Goal: Find contact information: Find contact information

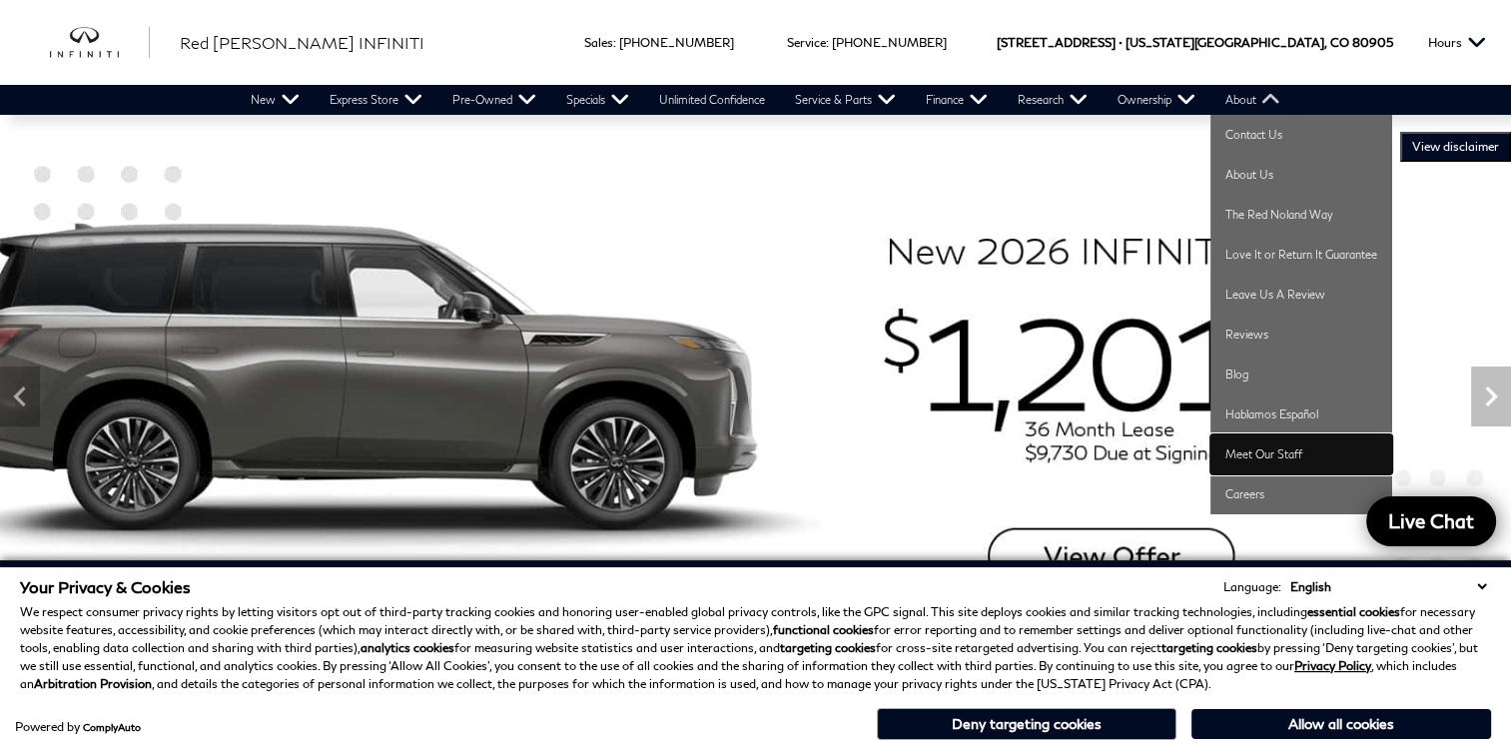
click at [1248, 458] on link "Meet Our Staff" at bounding box center [1301, 454] width 182 height 40
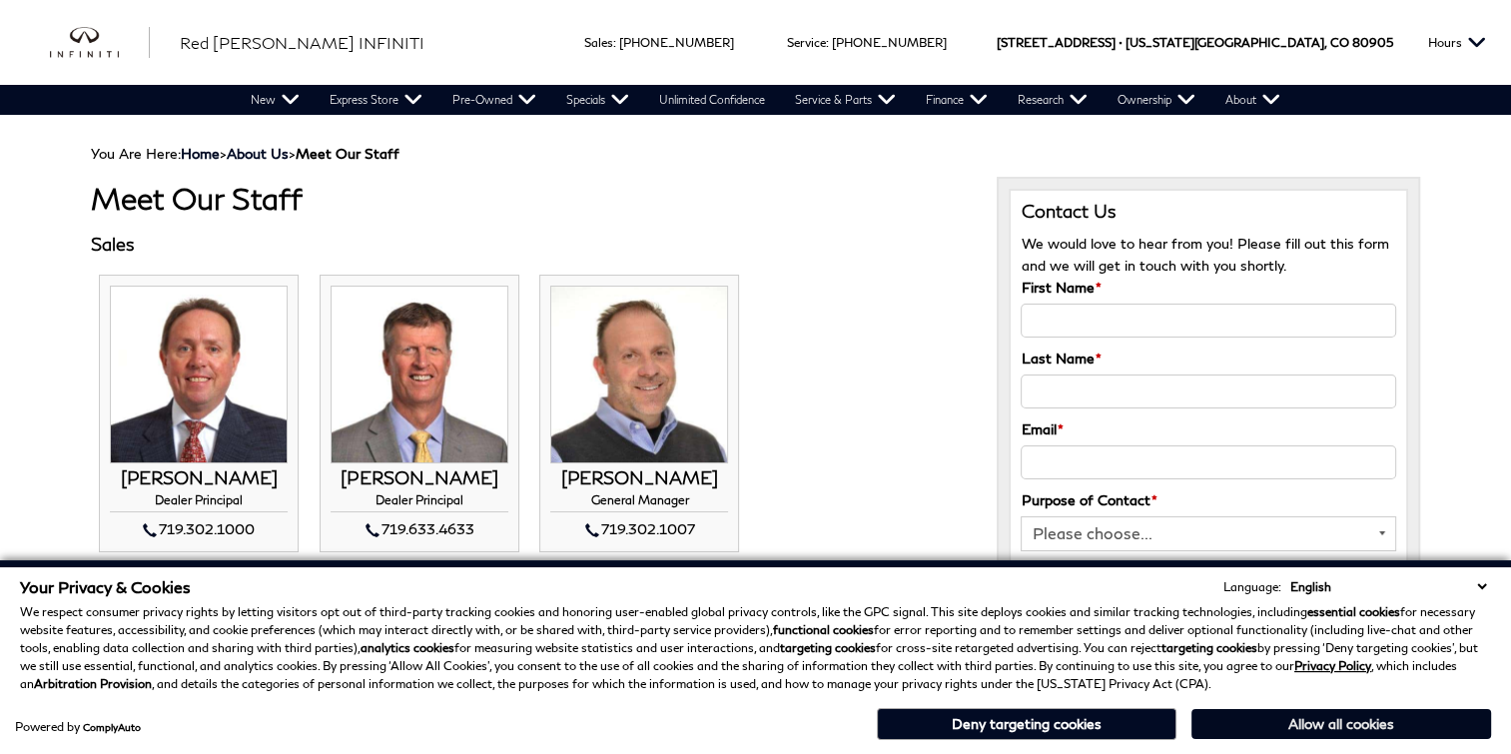
click at [1304, 727] on button "Allow all cookies" at bounding box center [1341, 724] width 300 height 30
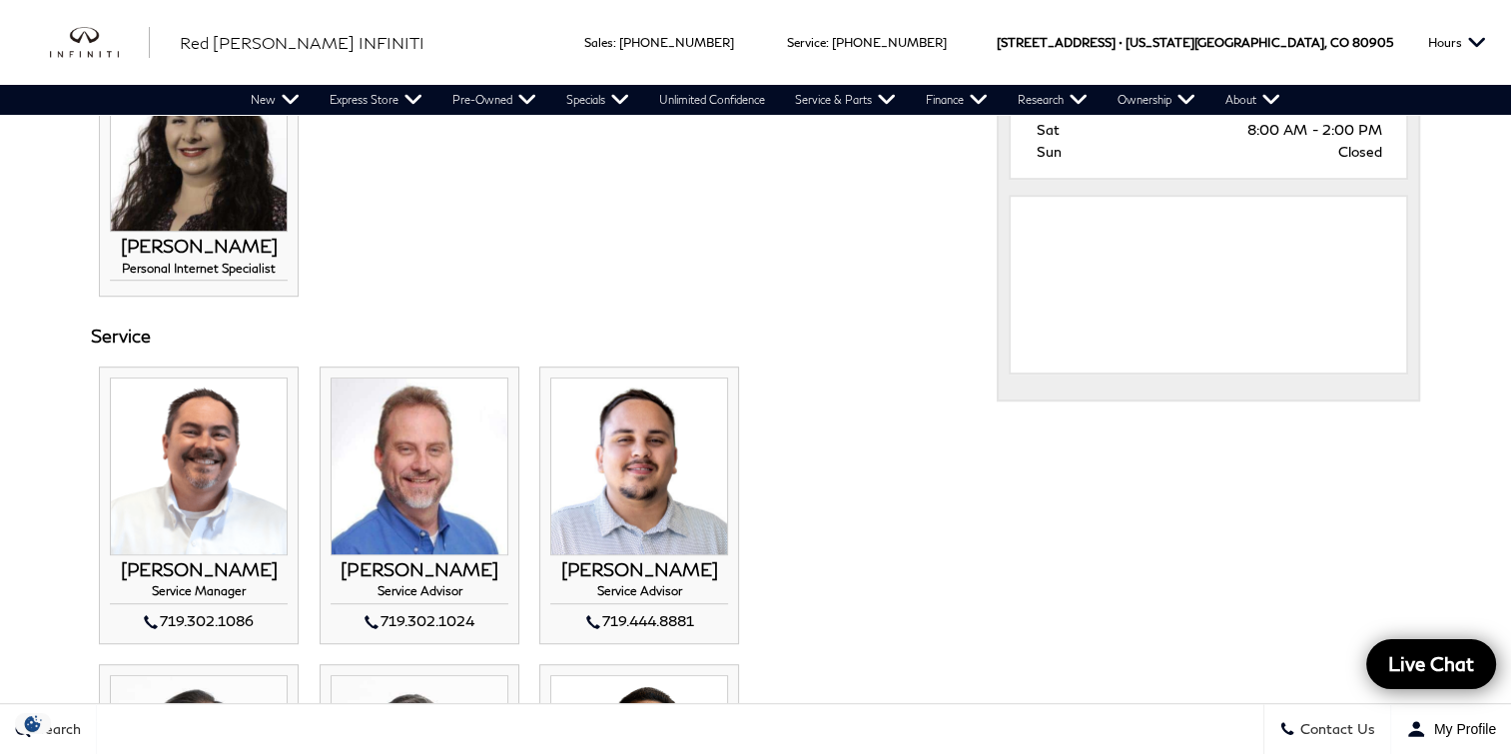
scroll to position [1209, 0]
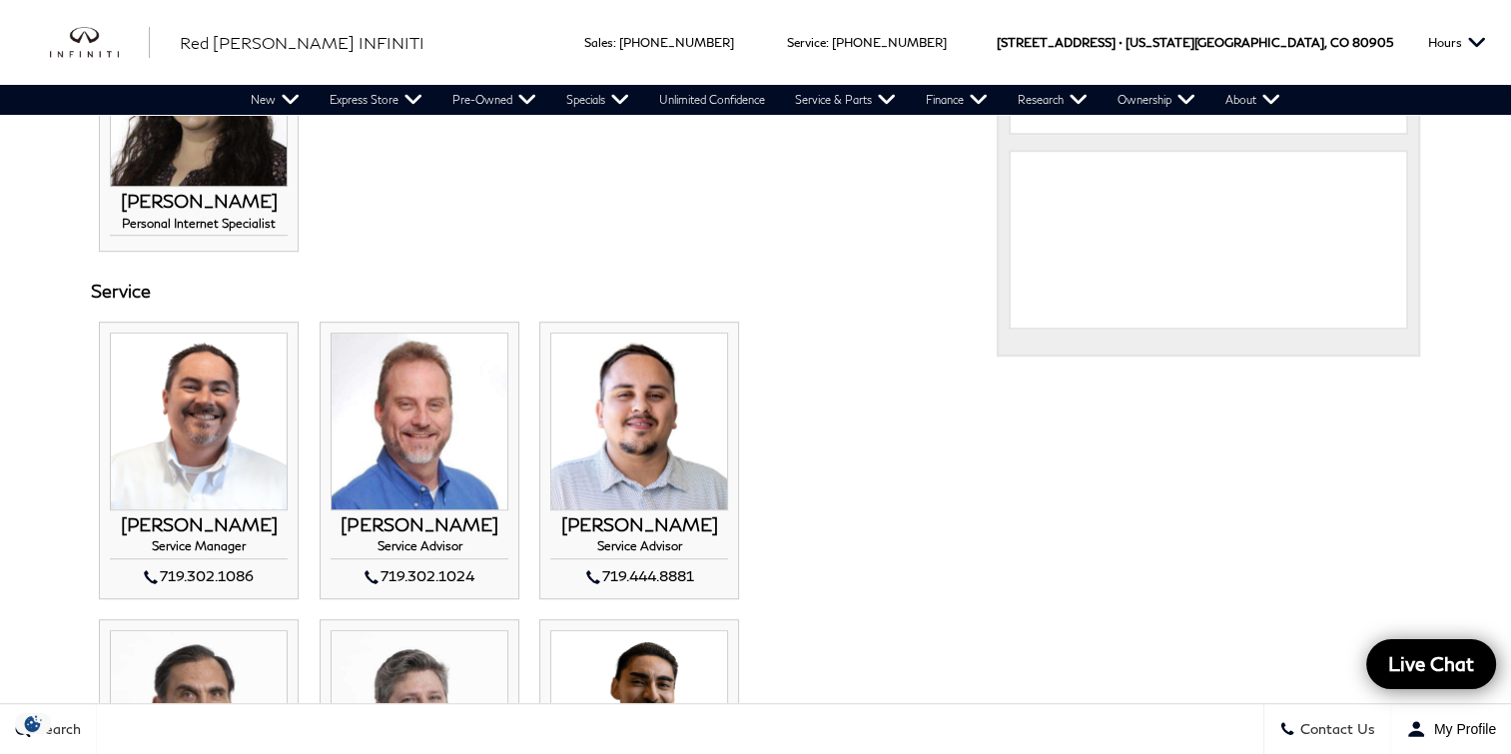
click at [206, 424] on img at bounding box center [199, 422] width 178 height 178
click at [187, 527] on h3 "CHRIS COLEMAN" at bounding box center [199, 525] width 178 height 20
click at [210, 426] on img at bounding box center [199, 422] width 178 height 178
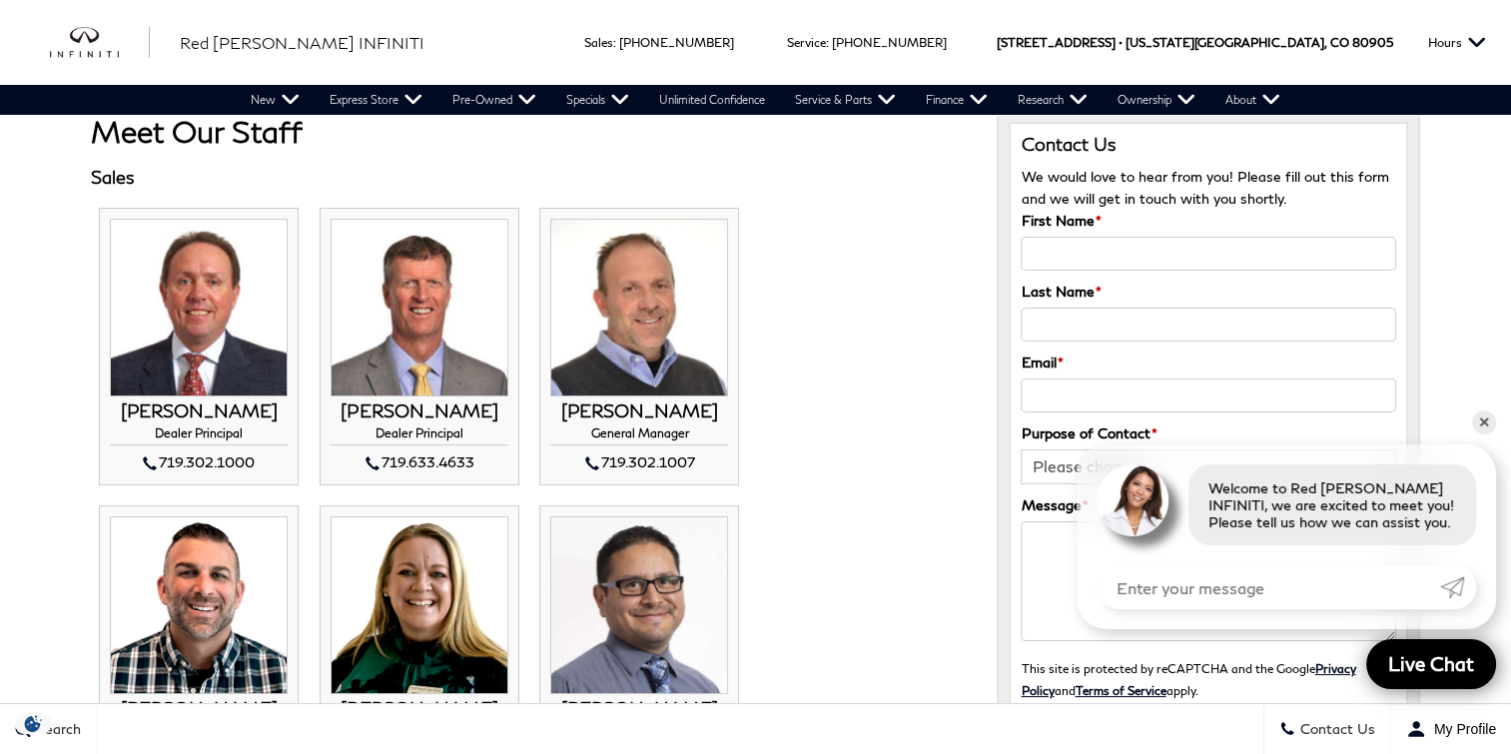
scroll to position [63, 0]
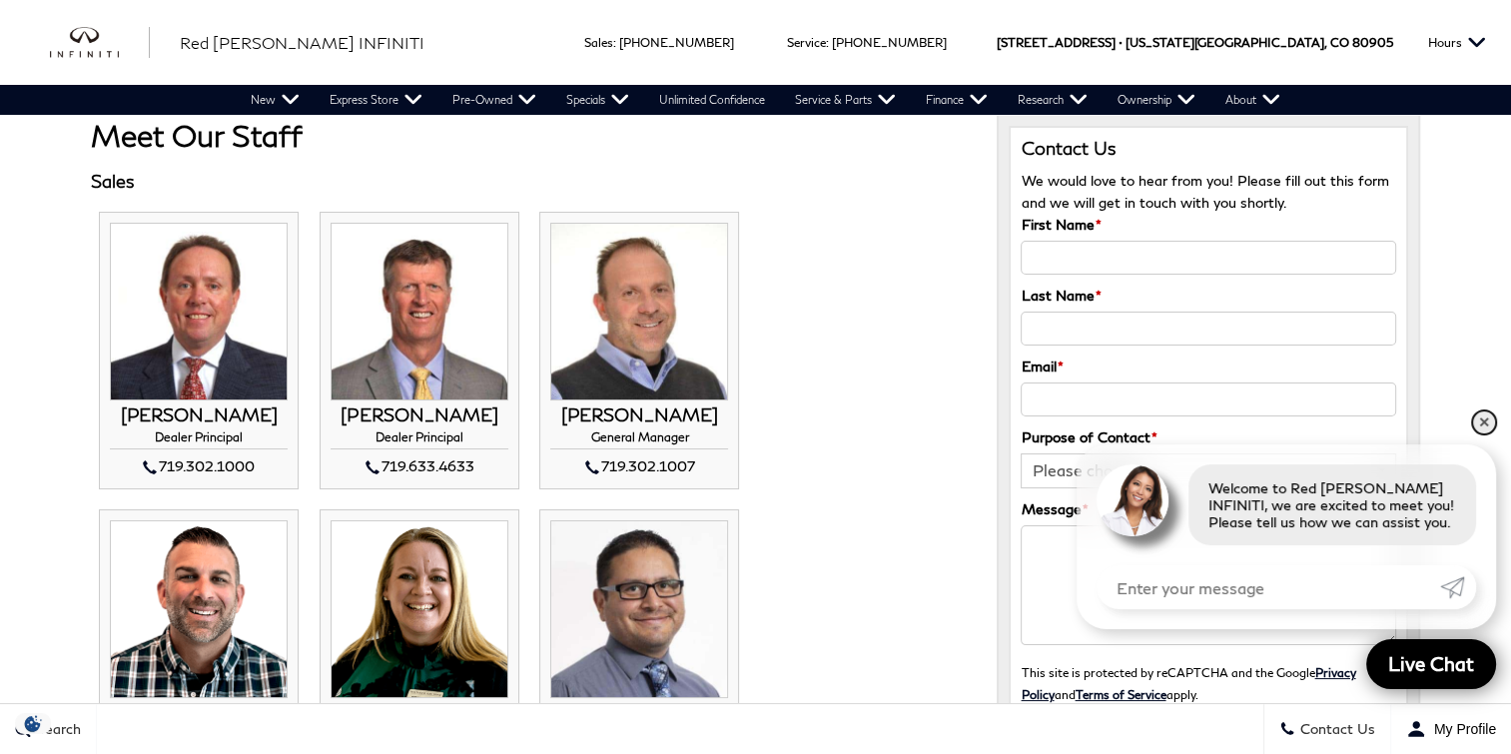
click at [1481, 425] on link "✕" at bounding box center [1484, 422] width 24 height 24
